Goal: Book appointment/travel/reservation

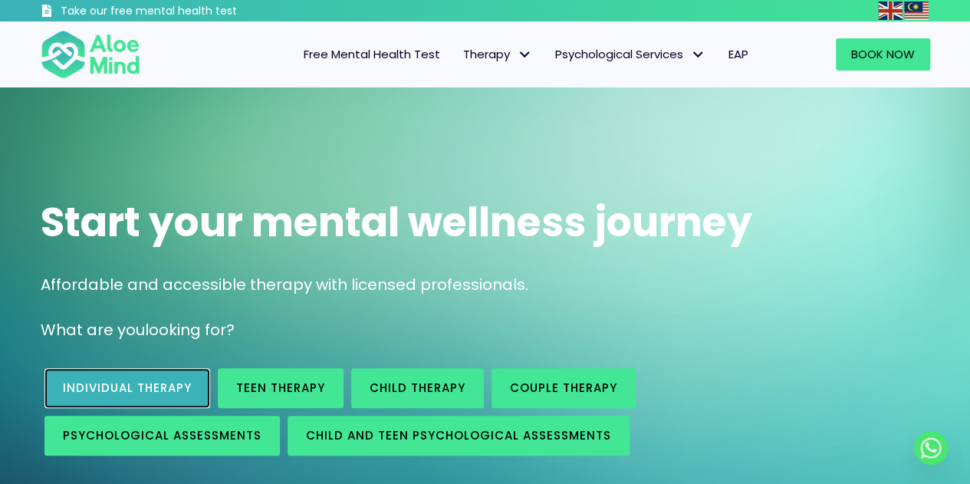
click at [107, 388] on span "Individual therapy" at bounding box center [127, 387] width 129 height 16
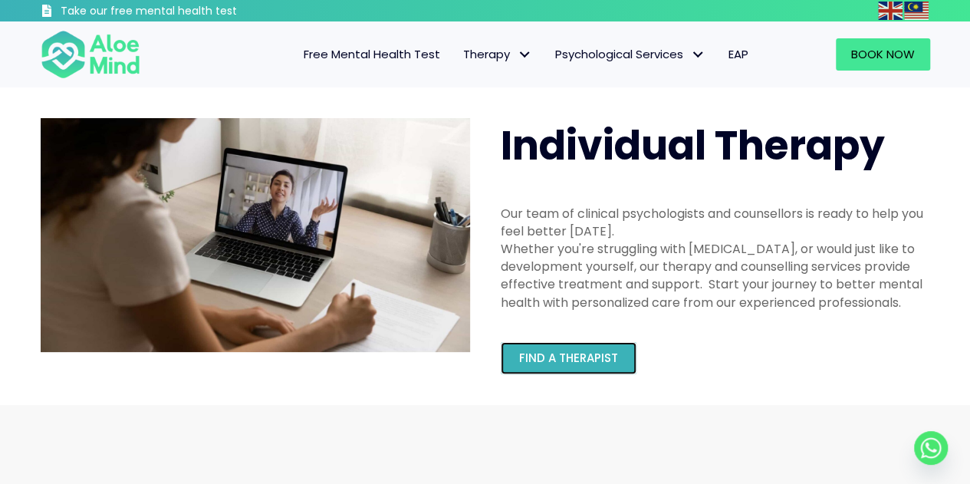
click at [584, 366] on link "Find a therapist" at bounding box center [568, 358] width 136 height 32
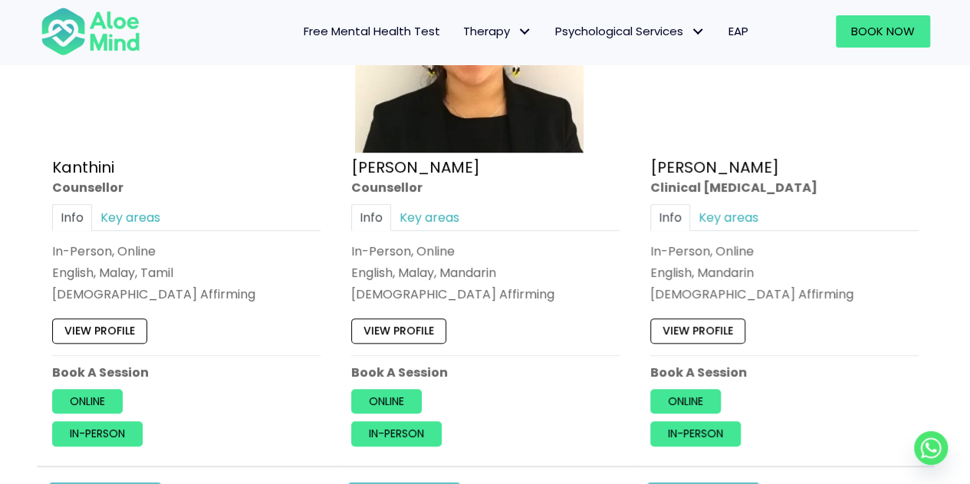
scroll to position [3296, 0]
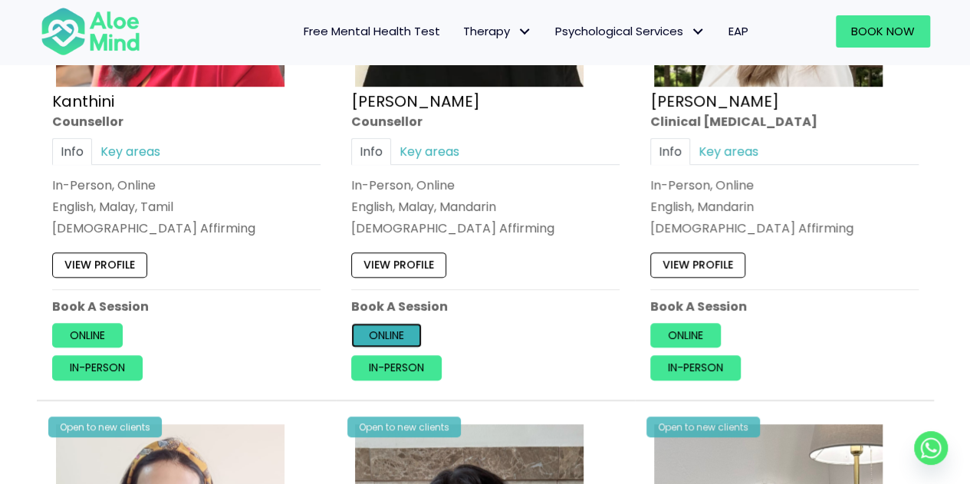
click at [392, 333] on link "Online" at bounding box center [386, 335] width 71 height 25
